Goal: Information Seeking & Learning: Learn about a topic

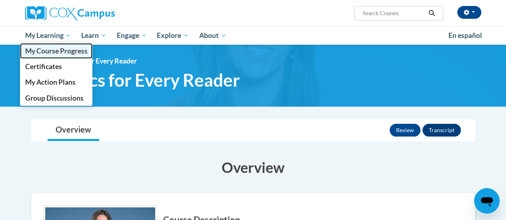
click at [46, 49] on span "My Course Progress" at bounding box center [56, 51] width 62 height 8
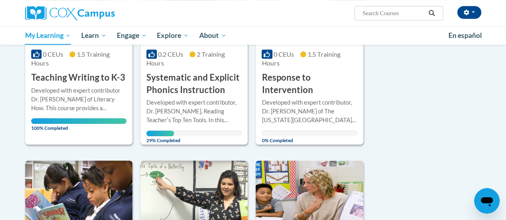
scroll to position [209, 0]
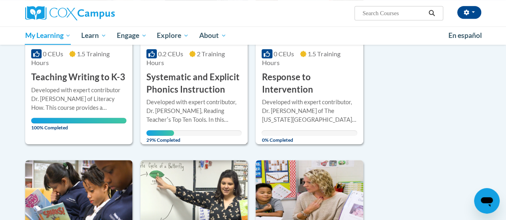
click at [204, 83] on h3 "Systematic and Explicit Phonics Instruction" at bounding box center [193, 83] width 95 height 25
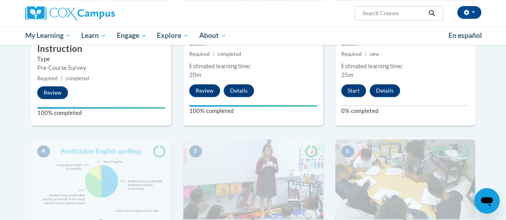
scroll to position [312, 0]
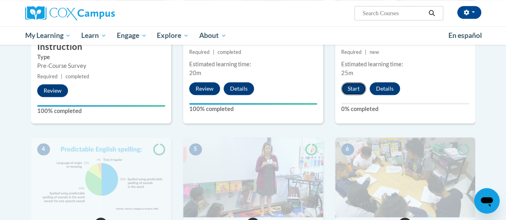
click at [346, 90] on button "Start" at bounding box center [353, 88] width 25 height 13
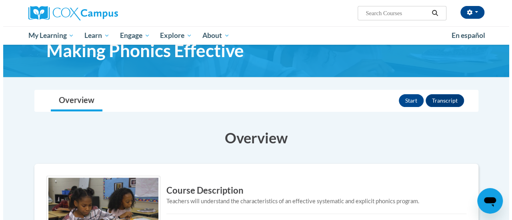
scroll to position [31, 0]
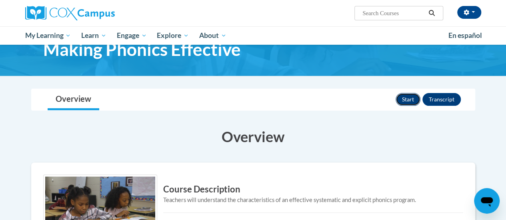
click at [400, 96] on button "Start" at bounding box center [408, 99] width 25 height 13
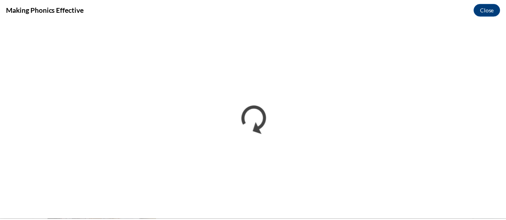
scroll to position [0, 0]
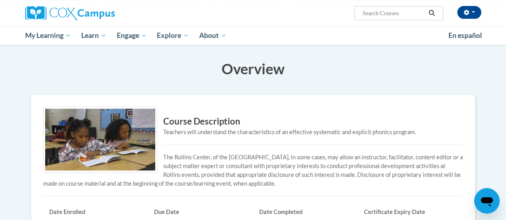
scroll to position [98, 0]
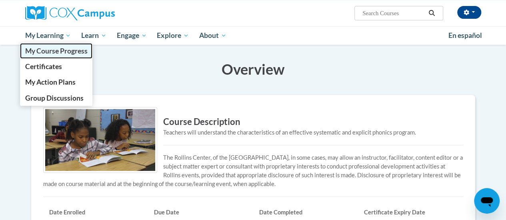
click at [53, 50] on span "My Course Progress" at bounding box center [56, 51] width 62 height 8
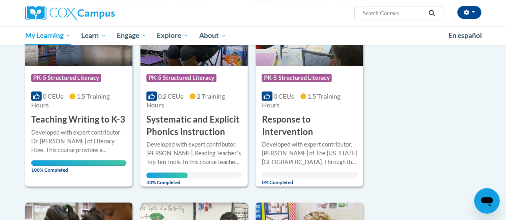
scroll to position [167, 0]
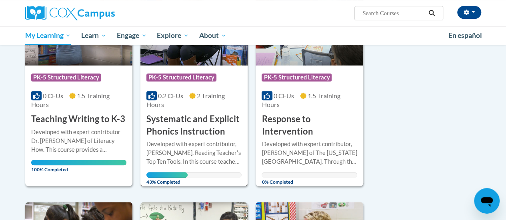
click at [176, 147] on div "Developed with expert contributor, [PERSON_NAME], Reading Teacherʹs Top Ten Too…" at bounding box center [193, 153] width 95 height 26
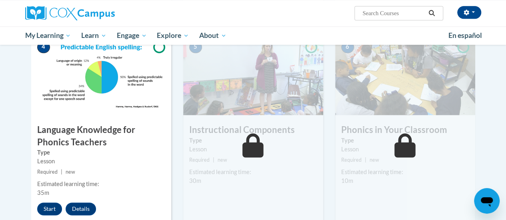
scroll to position [423, 0]
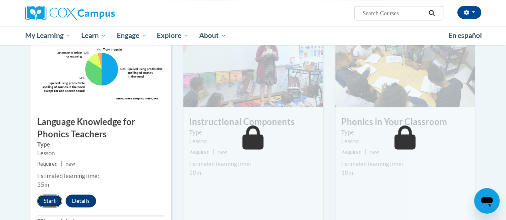
click at [48, 200] on button "Start" at bounding box center [49, 201] width 25 height 13
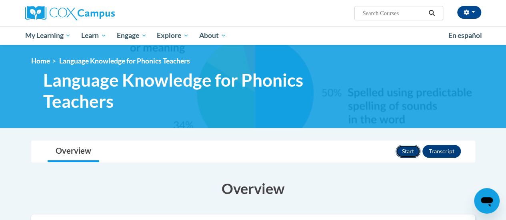
click at [399, 151] on button "Start" at bounding box center [408, 151] width 25 height 13
